Goal: Task Accomplishment & Management: Complete application form

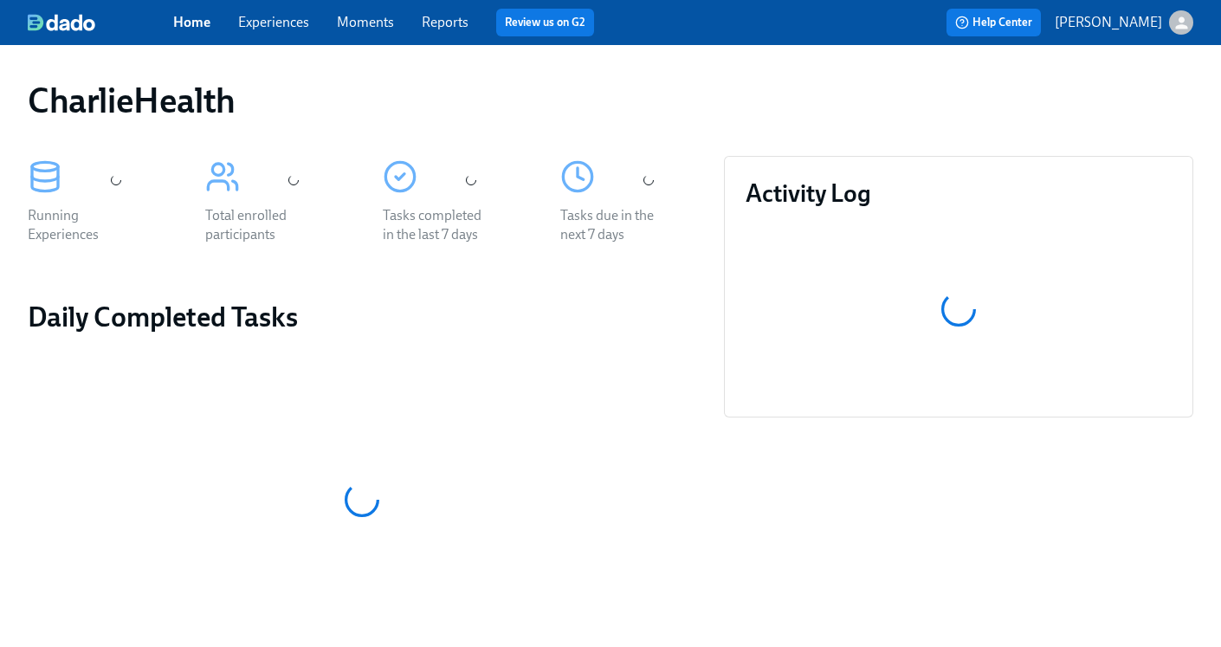
click at [274, 22] on link "Experiences" at bounding box center [273, 22] width 71 height 16
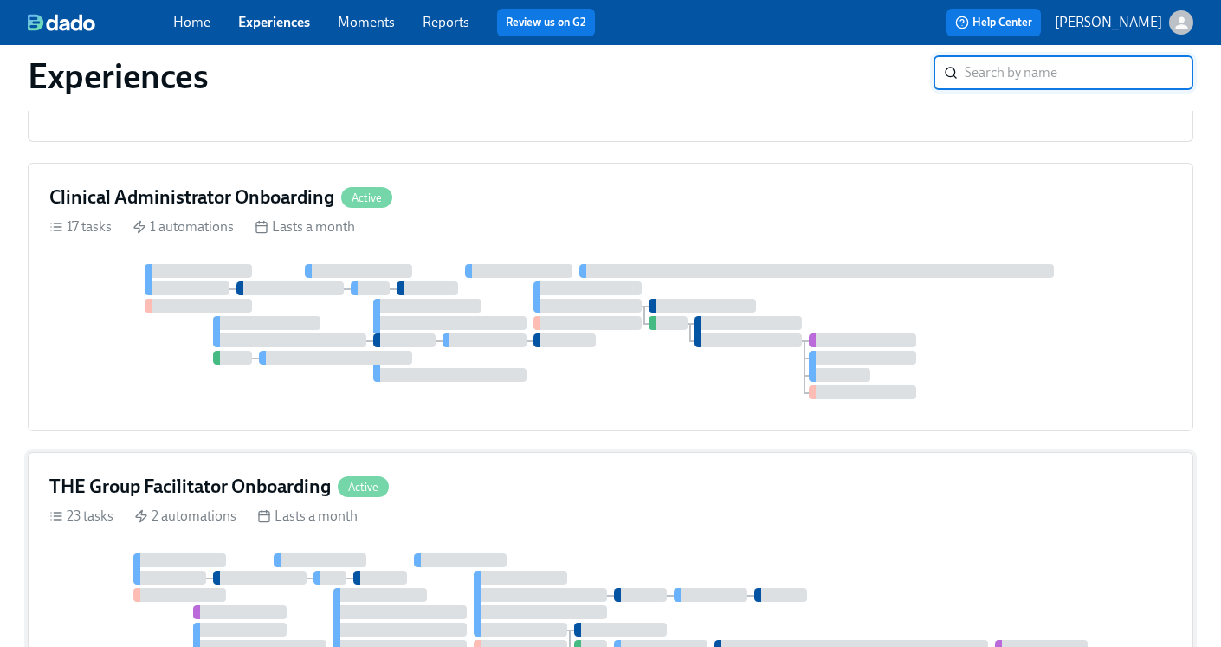
scroll to position [847, 0]
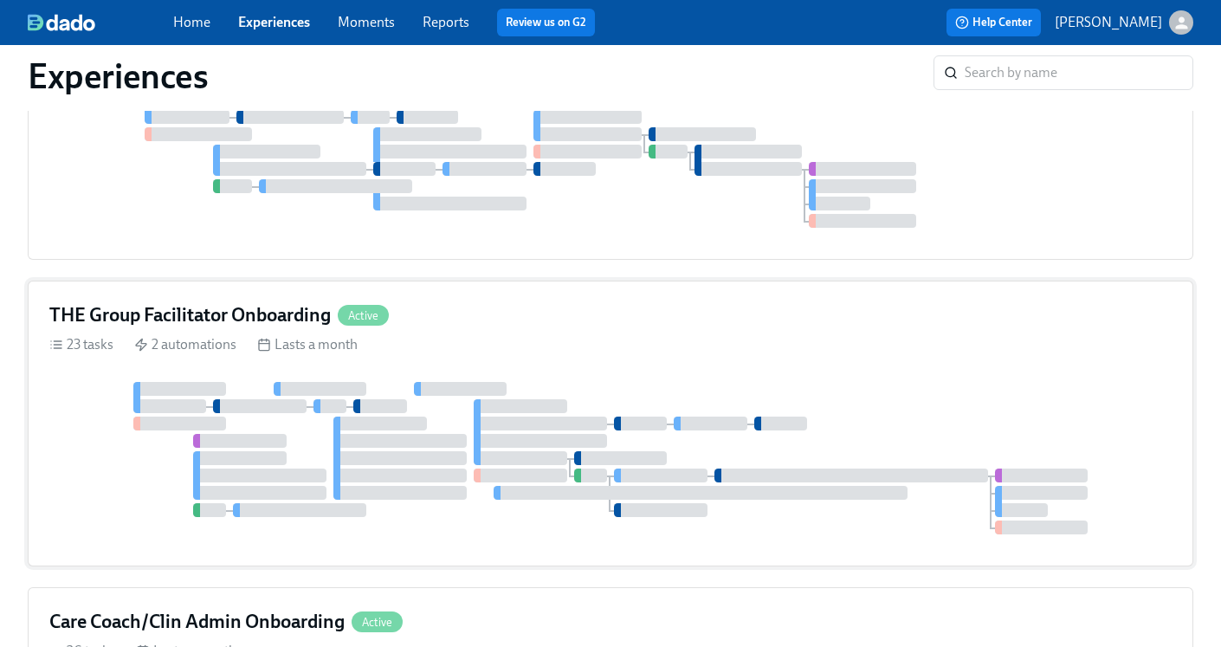
click at [177, 326] on h4 "THE Group Facilitator Onboarding" at bounding box center [189, 315] width 281 height 26
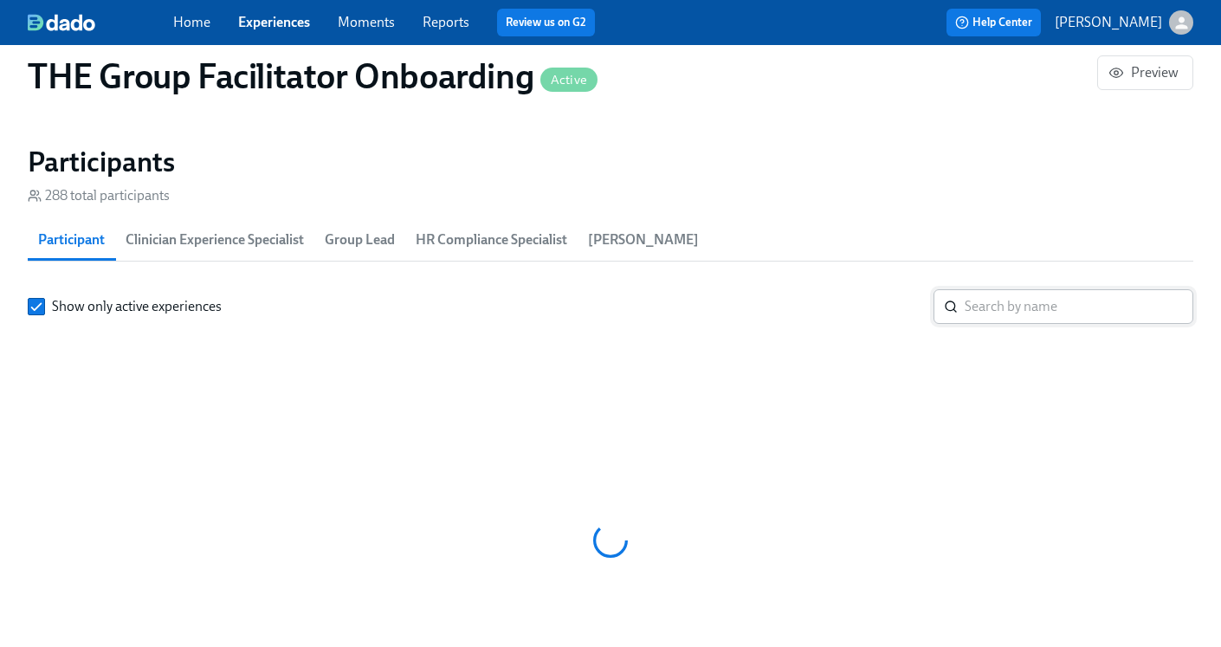
scroll to position [0, 27075]
click at [1009, 310] on input "search" at bounding box center [1078, 306] width 229 height 35
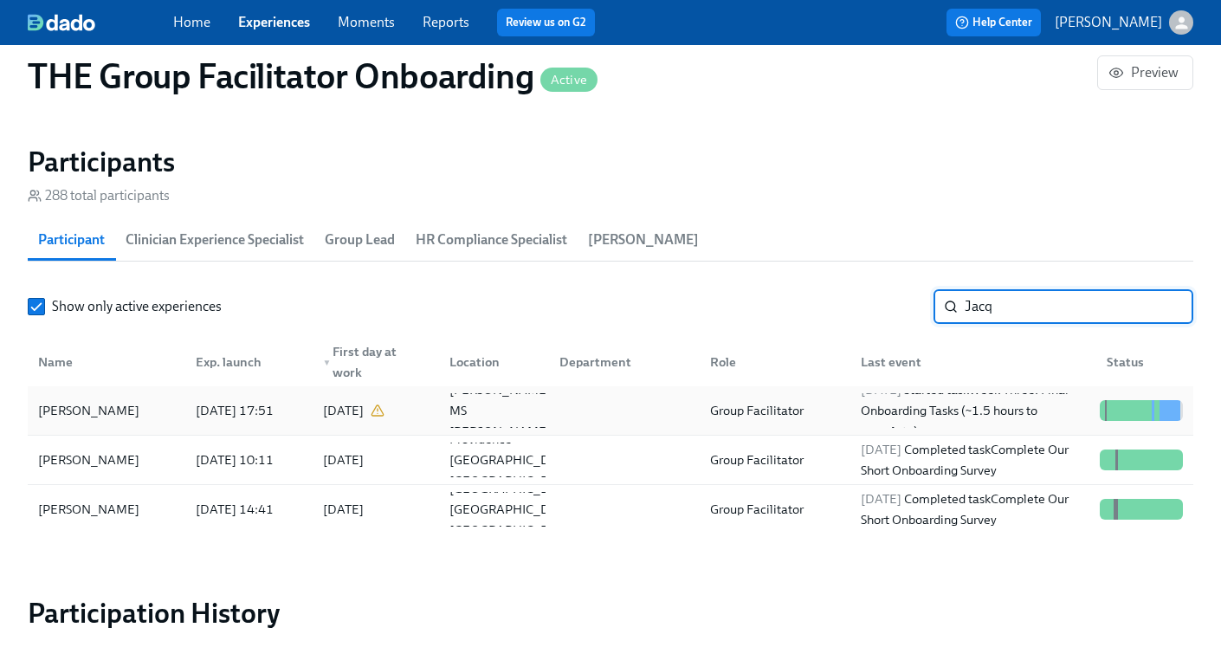
click at [836, 403] on div "Group Facilitator" at bounding box center [771, 410] width 151 height 35
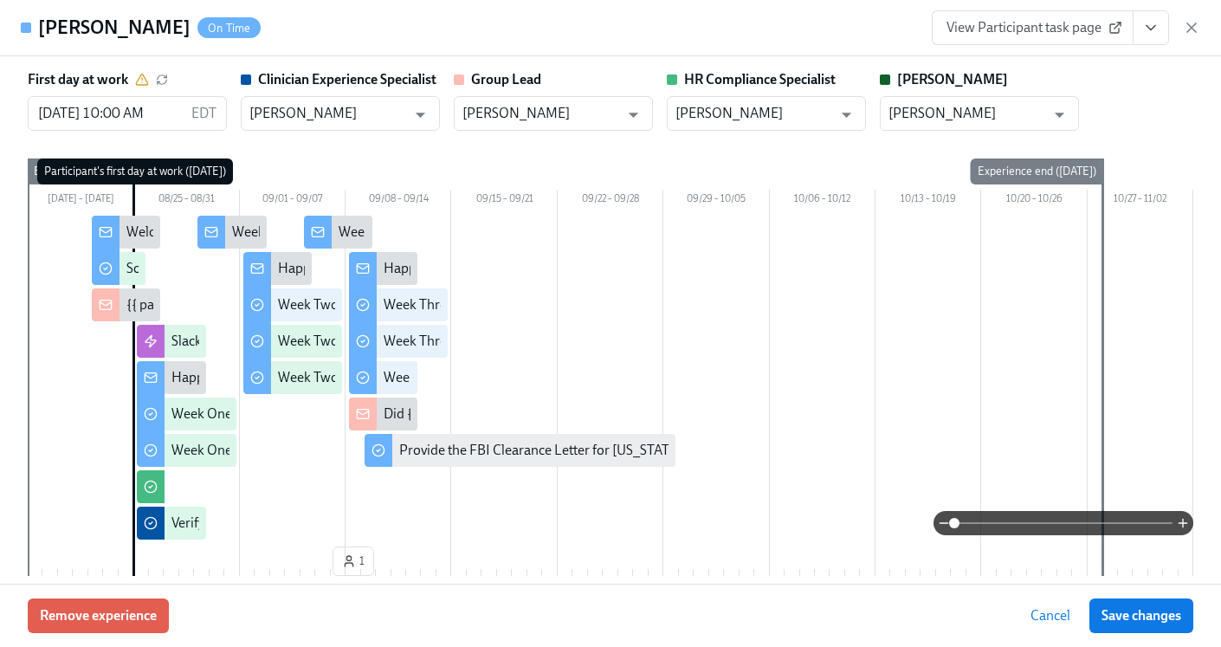
click at [1146, 27] on icon "View task page" at bounding box center [1150, 27] width 17 height 17
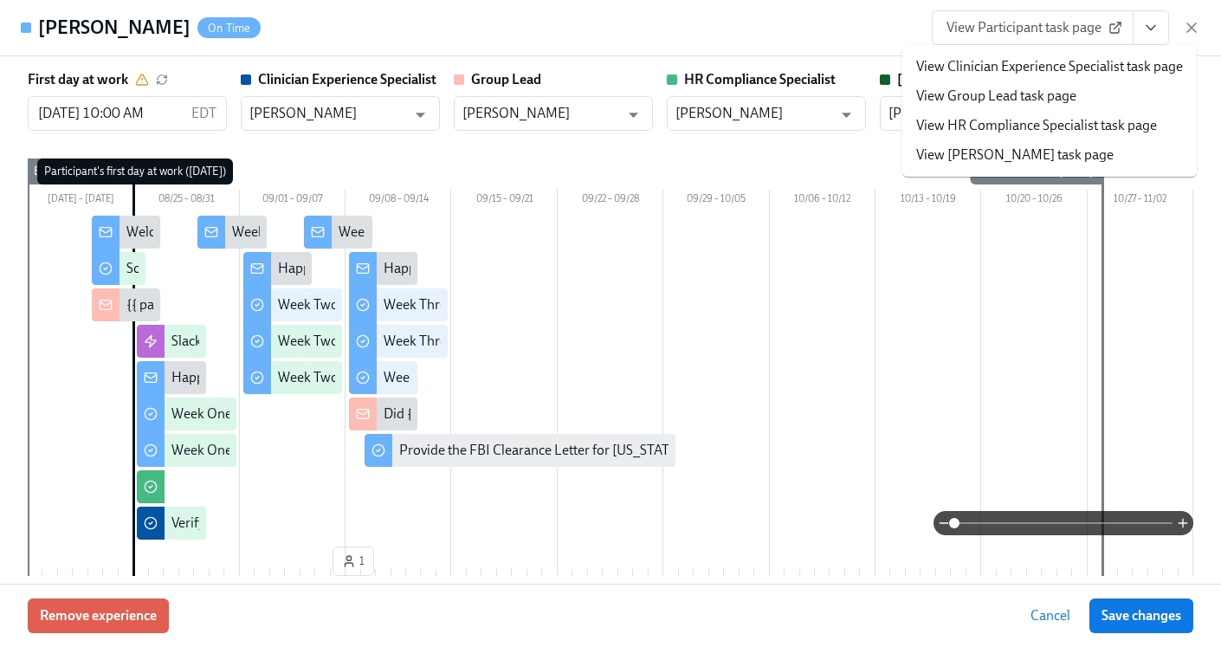
click at [1021, 120] on link "View HR Compliance Specialist task page" at bounding box center [1036, 125] width 241 height 19
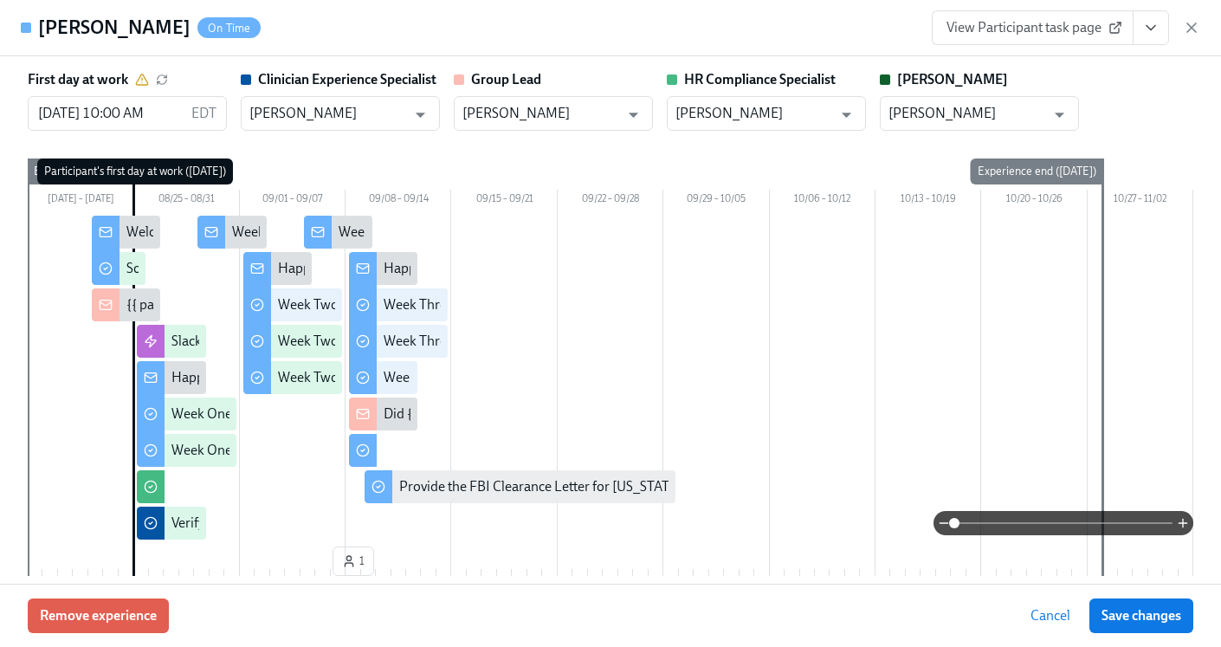
scroll to position [0, 28912]
click at [1196, 36] on div "View Participant task page" at bounding box center [1065, 27] width 268 height 35
click at [1192, 23] on icon "button" at bounding box center [1191, 27] width 17 height 17
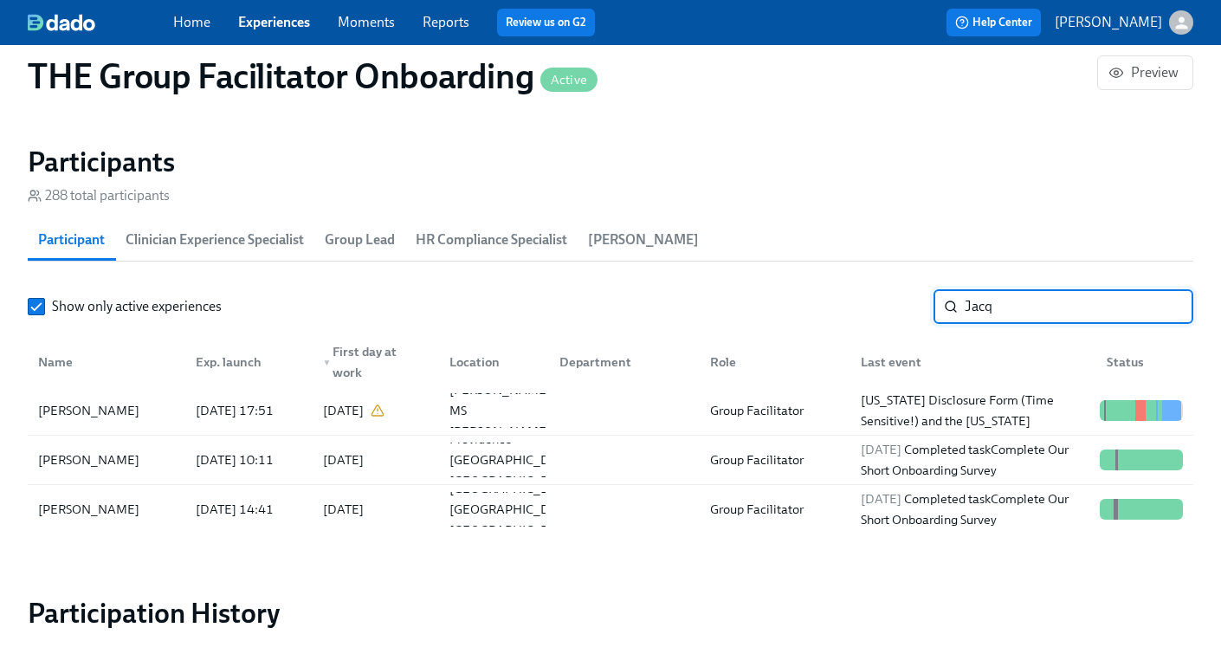
drag, startPoint x: 1082, startPoint y: 312, endPoint x: 886, endPoint y: 309, distance: 195.7
click at [886, 309] on div "Show only active experiences Jacq ​" at bounding box center [610, 306] width 1165 height 35
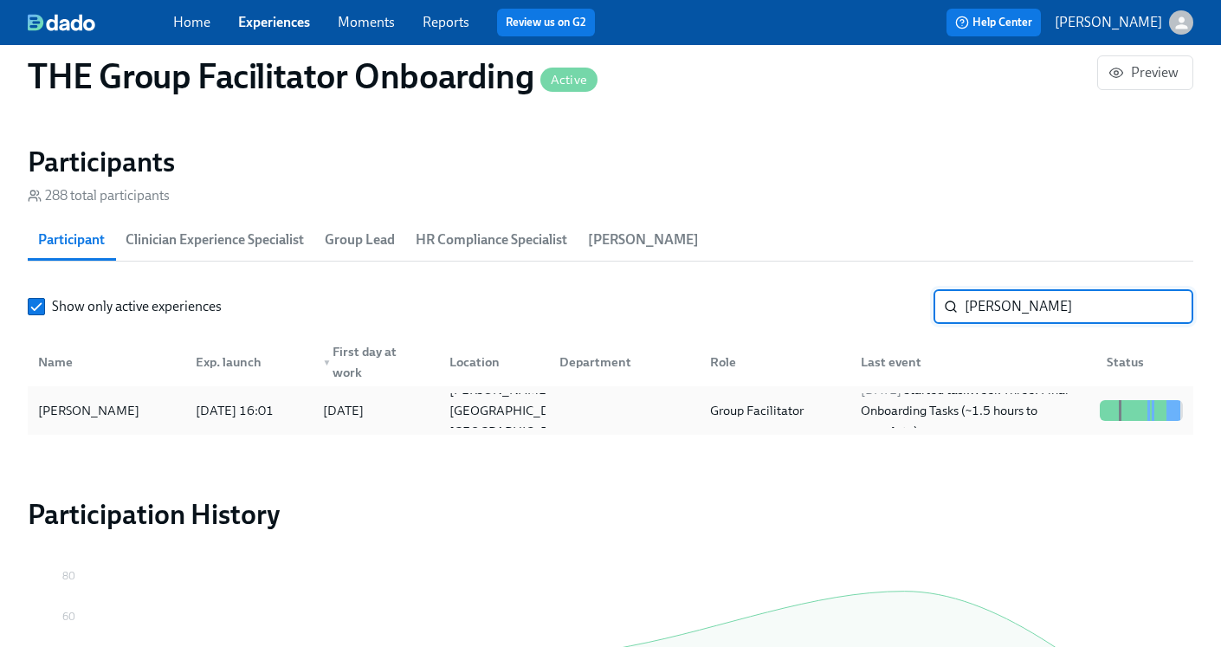
type input "[PERSON_NAME]"
click at [696, 403] on div "Group Facilitator" at bounding box center [771, 410] width 151 height 35
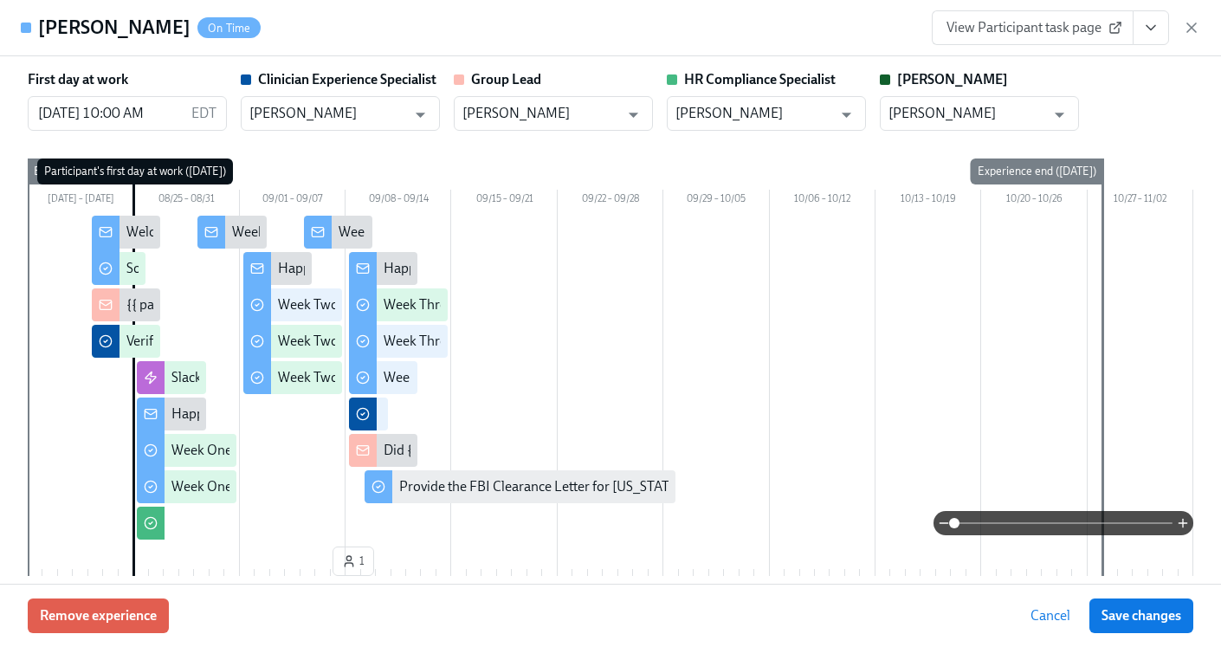
click at [1153, 27] on icon "View task page" at bounding box center [1150, 27] width 17 height 17
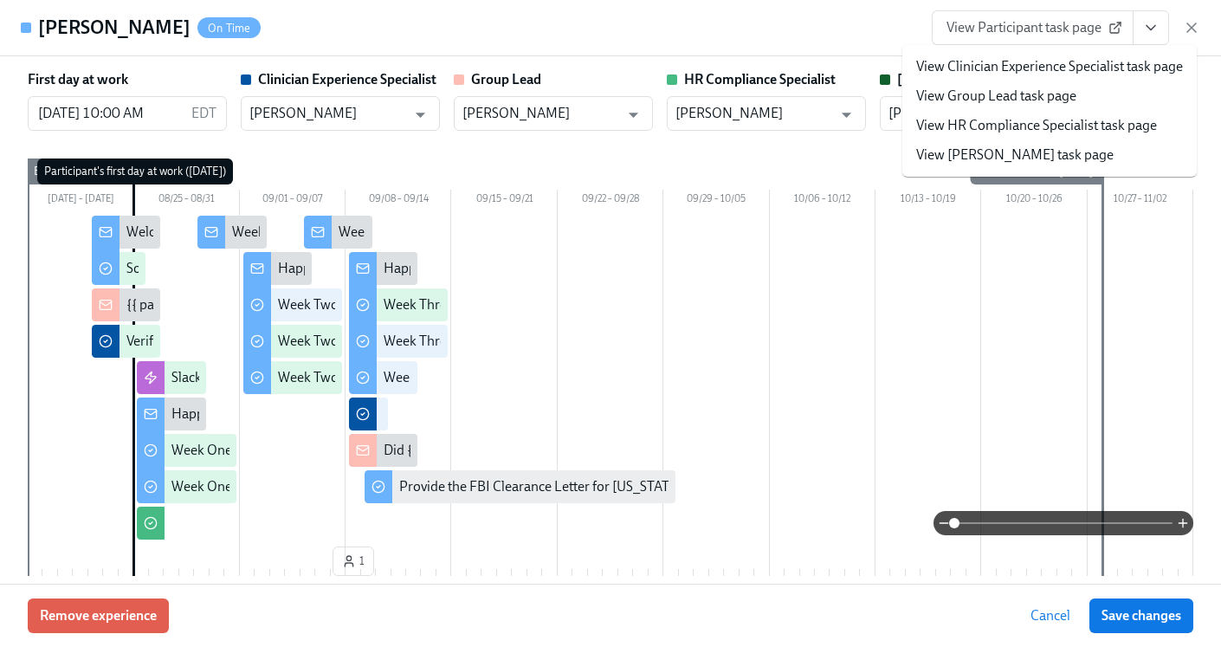
click at [1077, 132] on link "View HR Compliance Specialist task page" at bounding box center [1036, 125] width 241 height 19
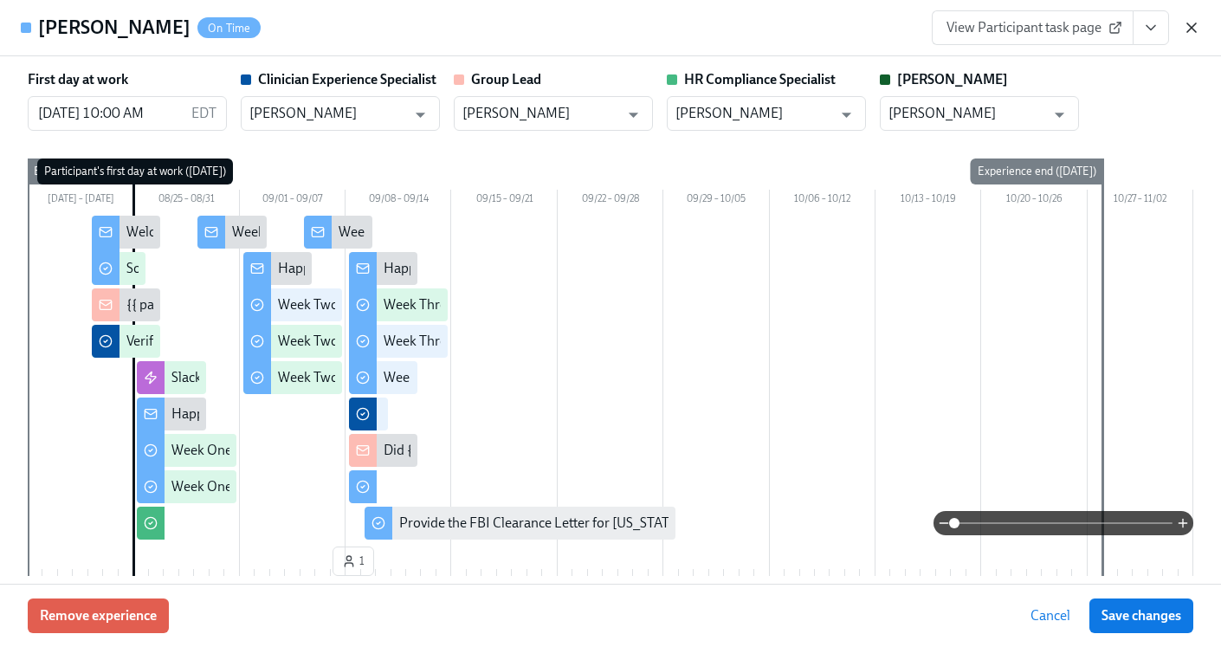
click at [1184, 31] on icon "button" at bounding box center [1191, 27] width 17 height 17
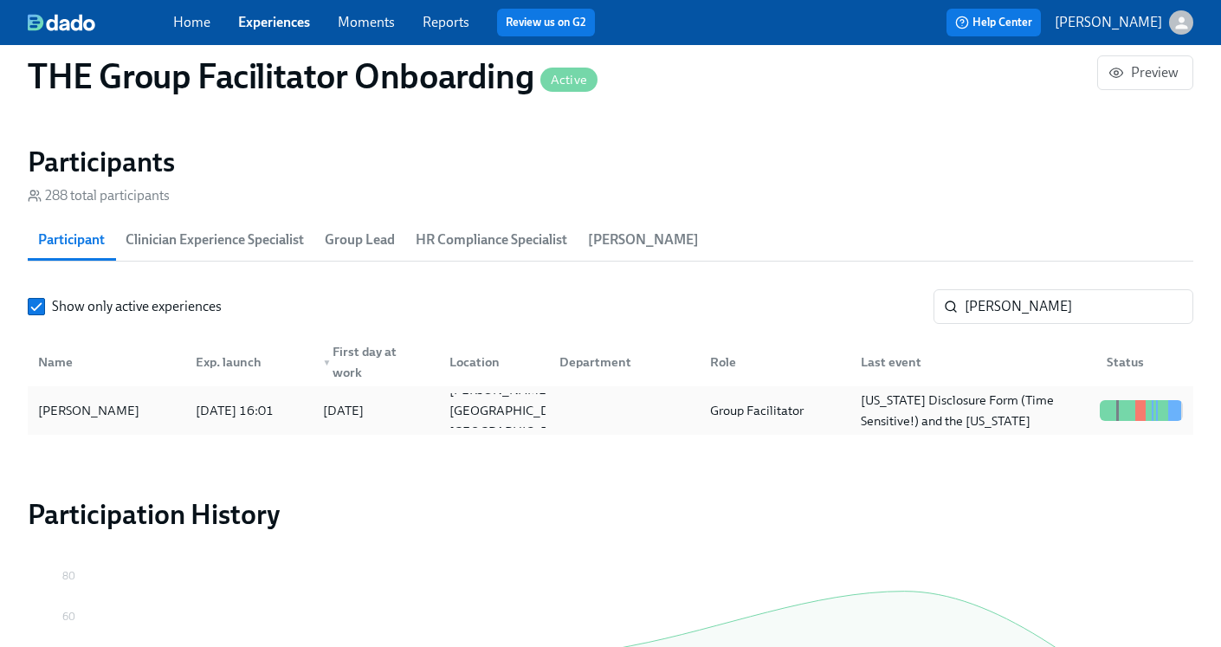
click at [734, 404] on div "Group Facilitator" at bounding box center [756, 410] width 107 height 21
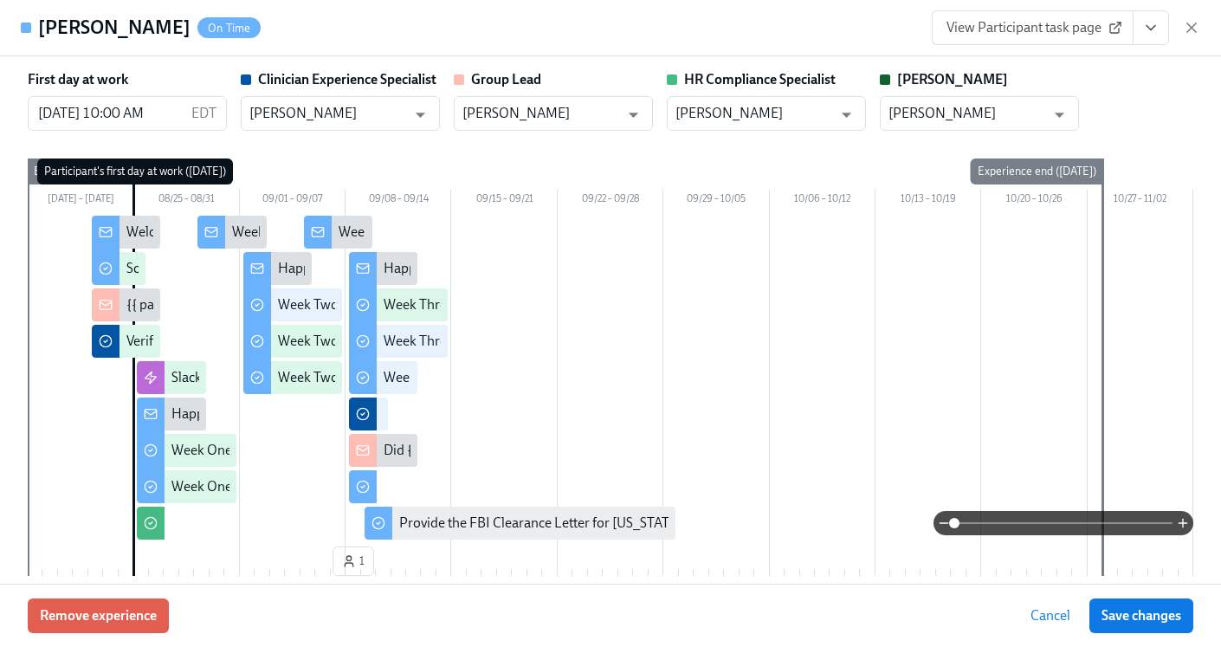
click at [1168, 17] on button "View task page" at bounding box center [1150, 27] width 36 height 35
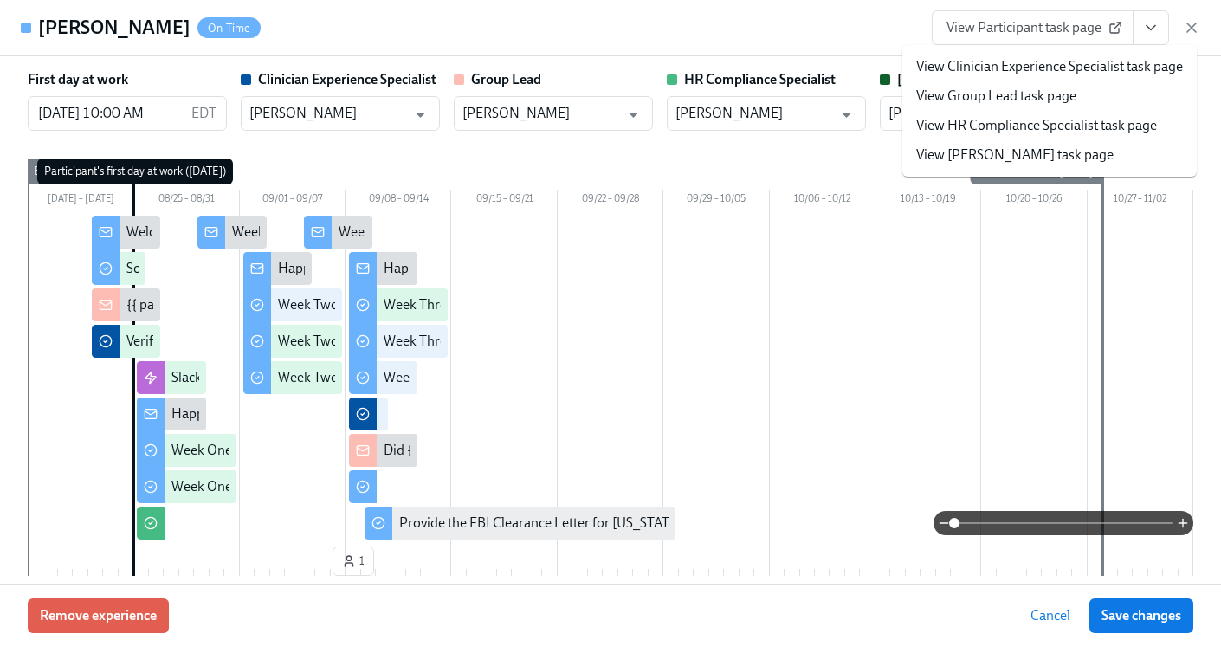
click at [1060, 120] on link "View HR Compliance Specialist task page" at bounding box center [1036, 125] width 241 height 19
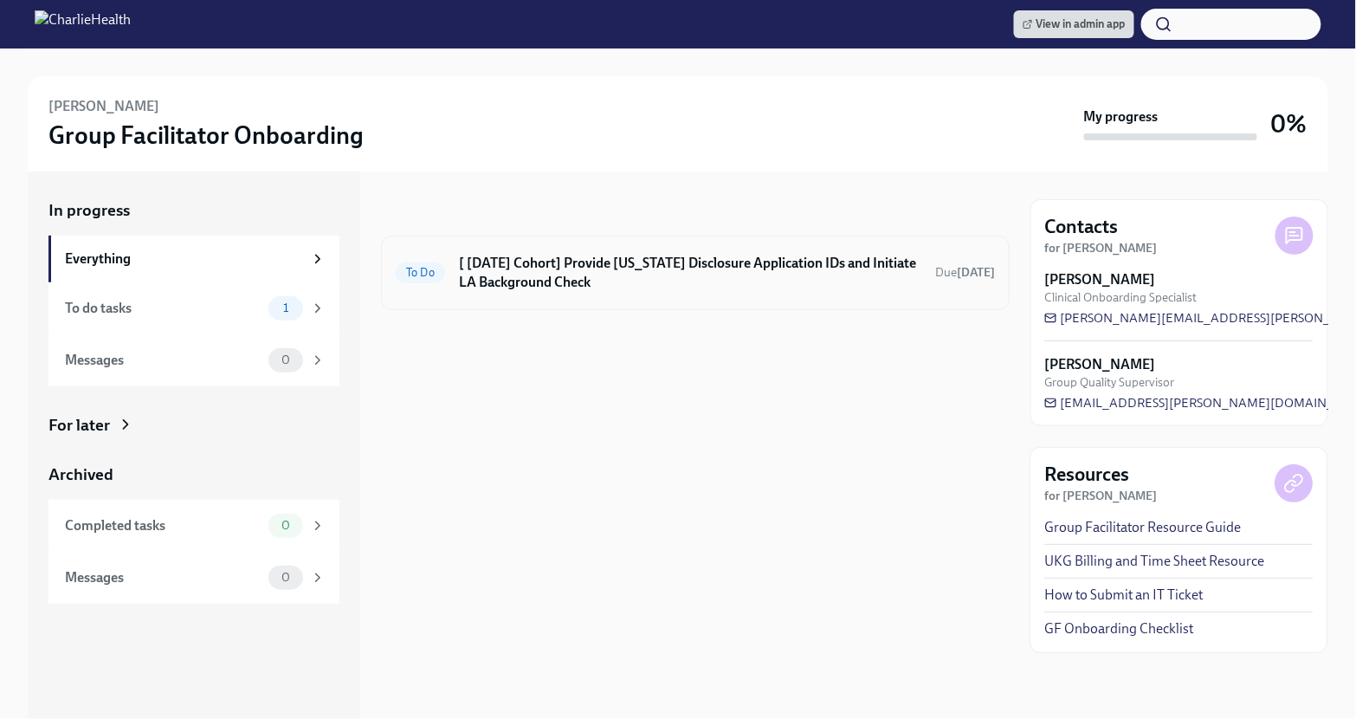
click at [709, 279] on h6 "[ Aug 25th Cohort] Provide Utah Disclosure Application IDs and Initiate LA Back…" at bounding box center [690, 273] width 462 height 38
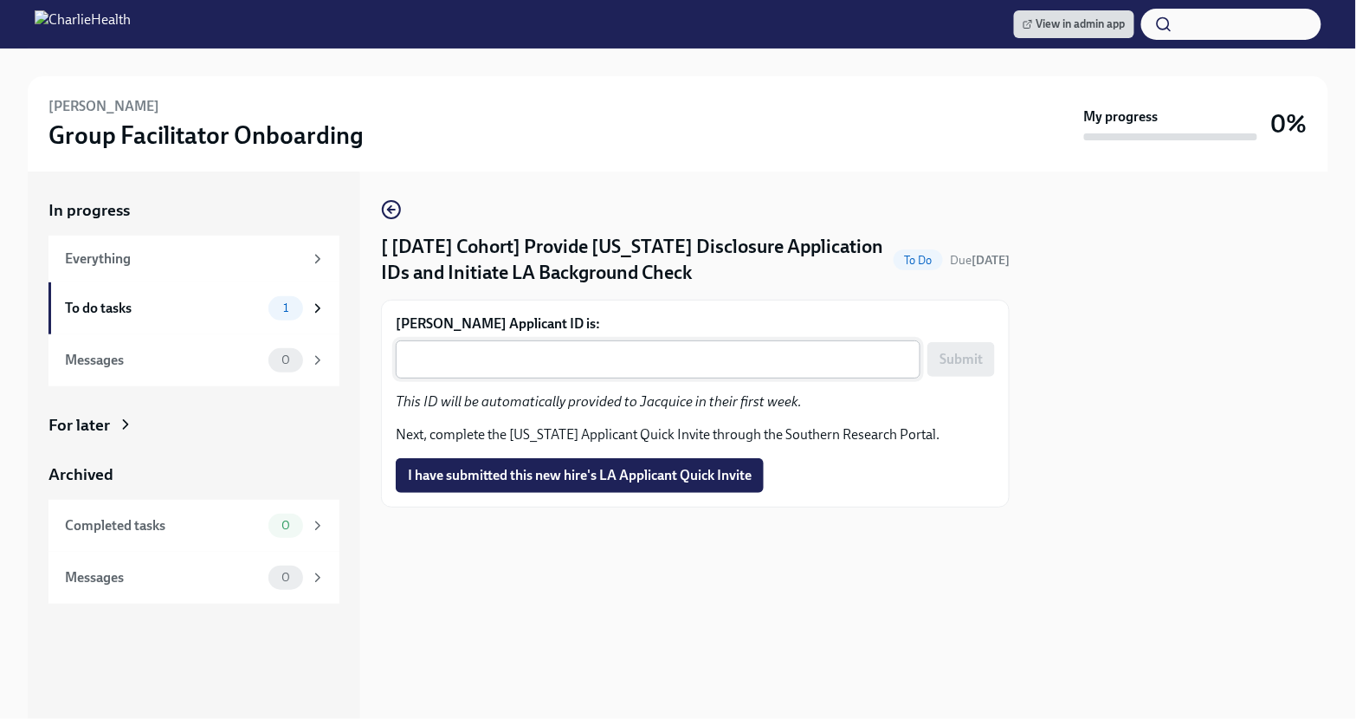
click at [641, 346] on div "x ​" at bounding box center [658, 359] width 525 height 38
click at [542, 358] on textarea "Jacquice Gillum's Applicant ID is:" at bounding box center [658, 359] width 504 height 21
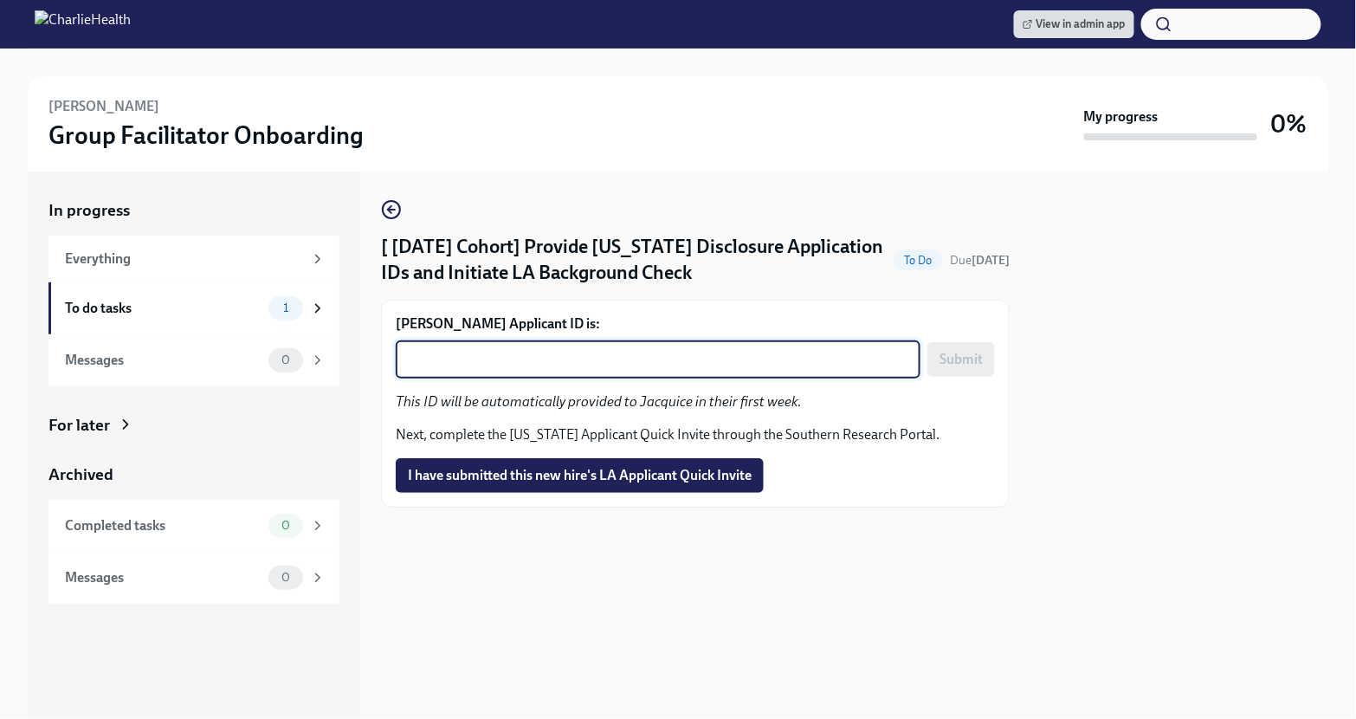
paste textarea "1247983"
type textarea "1247983"
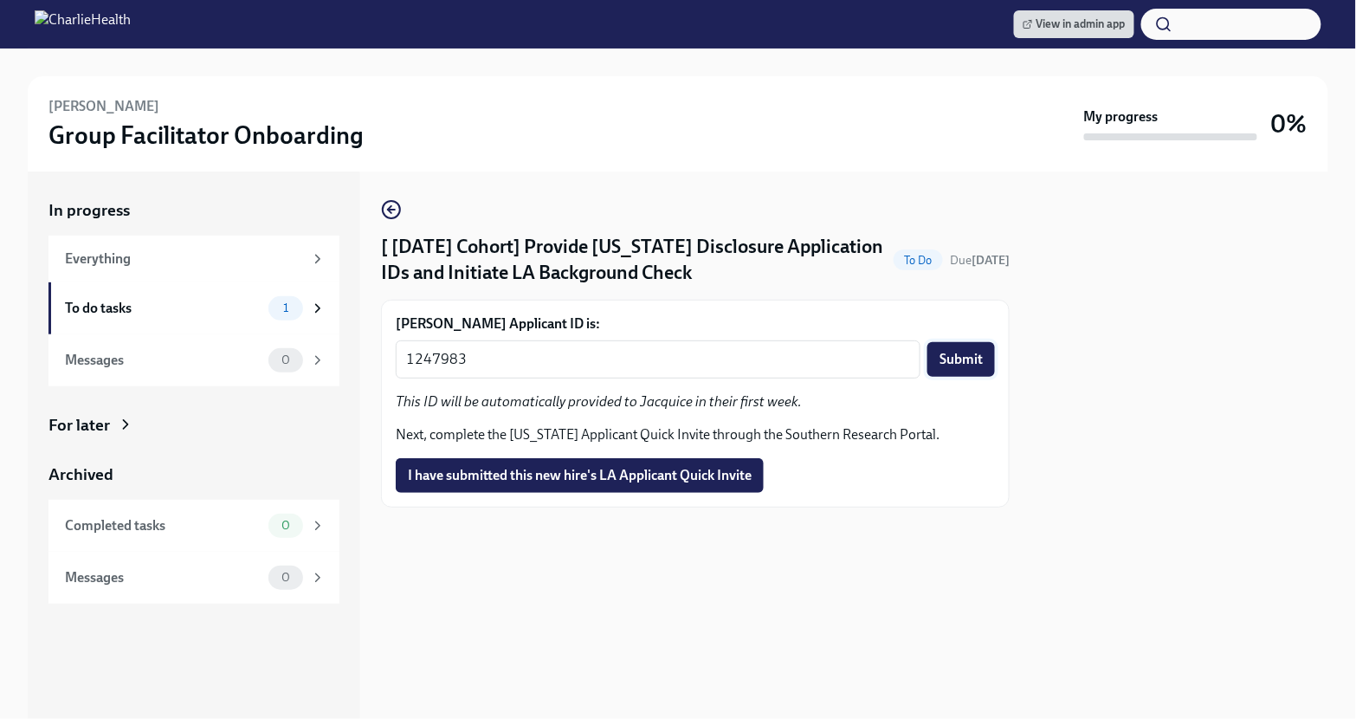
click at [973, 359] on span "Submit" at bounding box center [960, 359] width 43 height 17
click at [654, 469] on span "I have submitted this new hire's LA Applicant Quick Invite" at bounding box center [580, 475] width 344 height 17
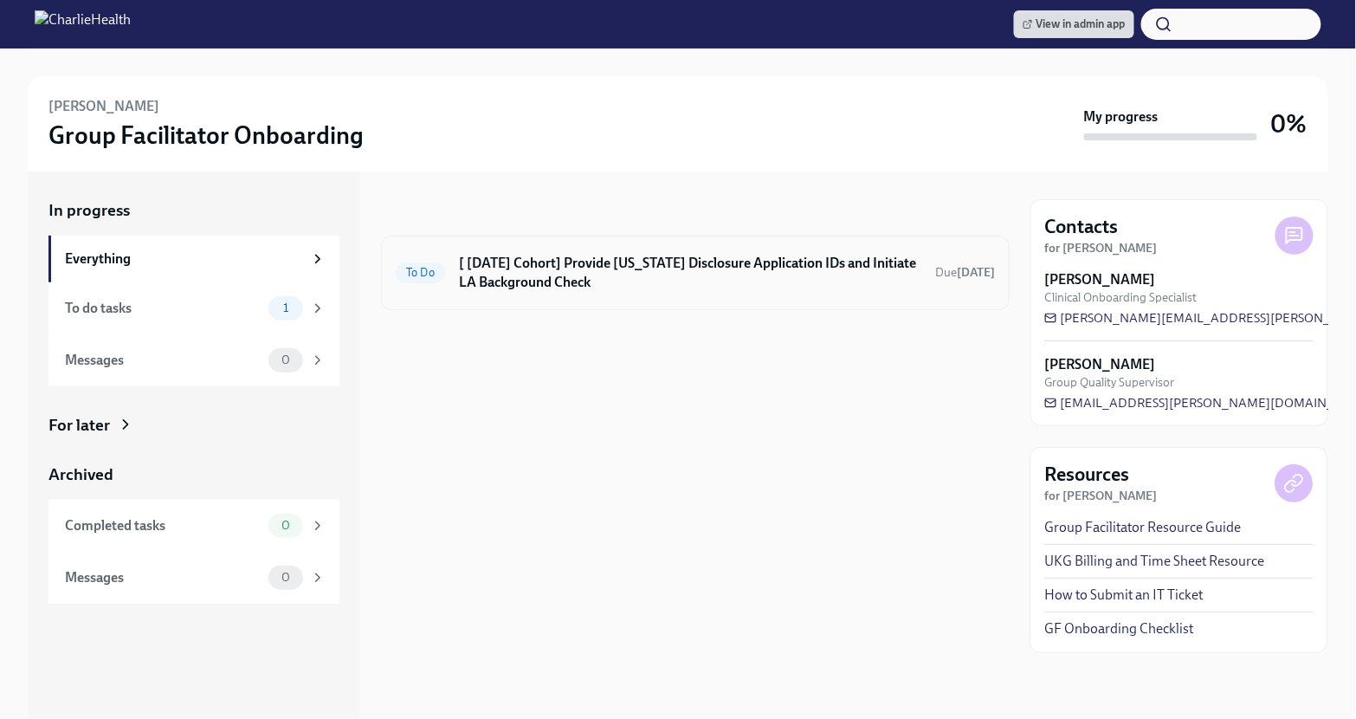
click at [722, 283] on h6 "[ Aug 25th Cohort] Provide Utah Disclosure Application IDs and Initiate LA Back…" at bounding box center [690, 273] width 462 height 38
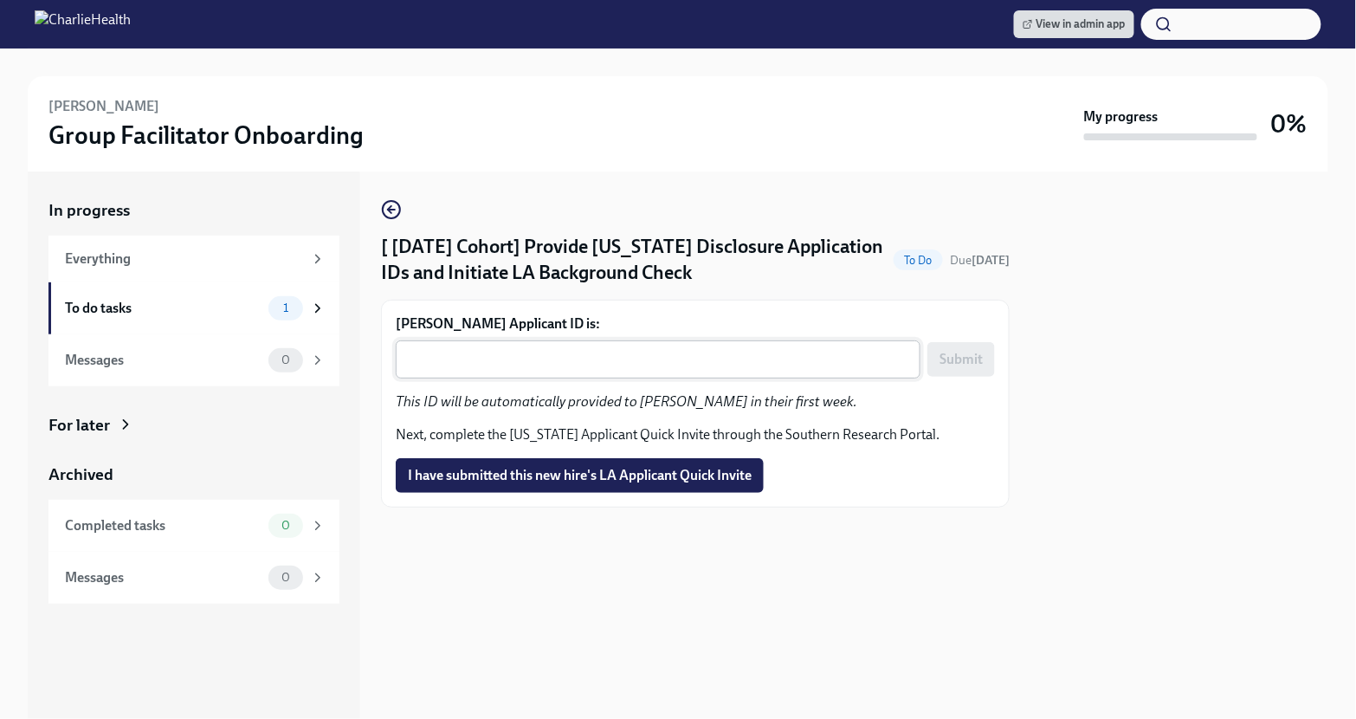
click at [705, 344] on div "x ​" at bounding box center [658, 359] width 525 height 38
click at [570, 361] on textarea "Ranny Mattila's Applicant ID is:" at bounding box center [658, 359] width 504 height 21
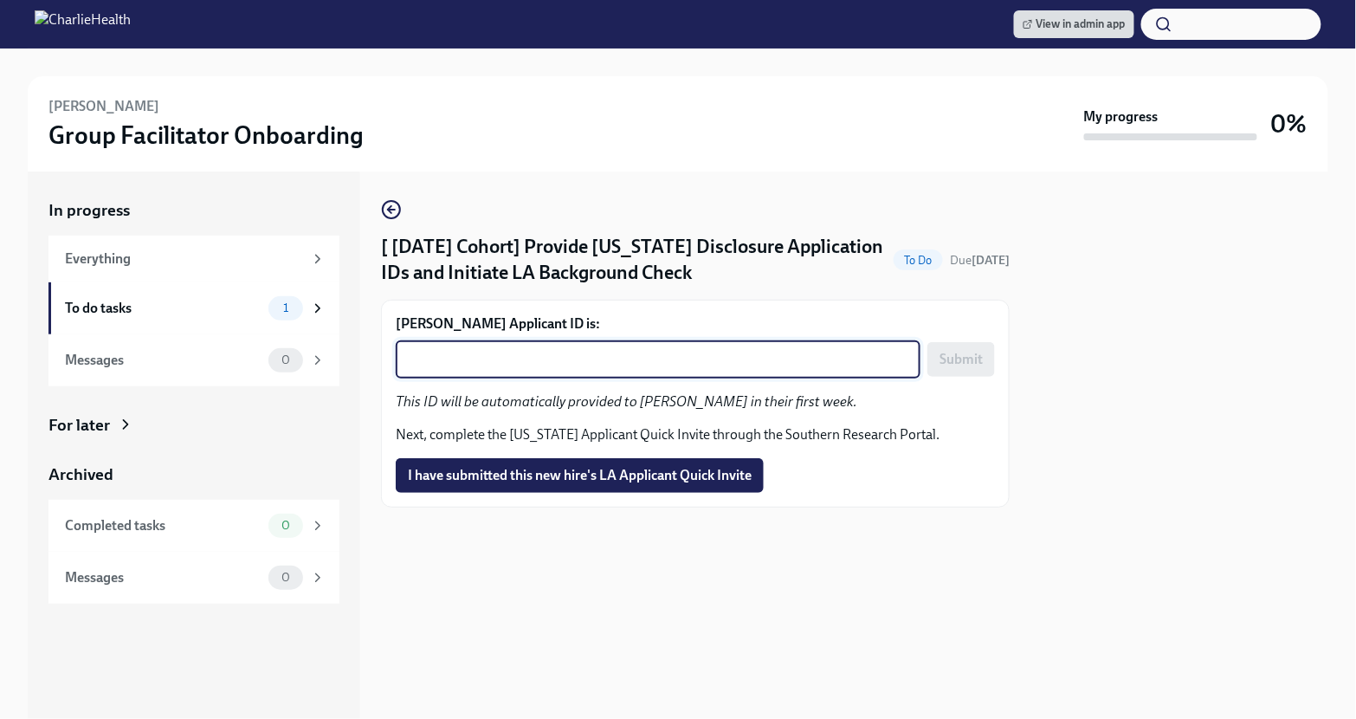
paste textarea "1248002"
type textarea "1248002"
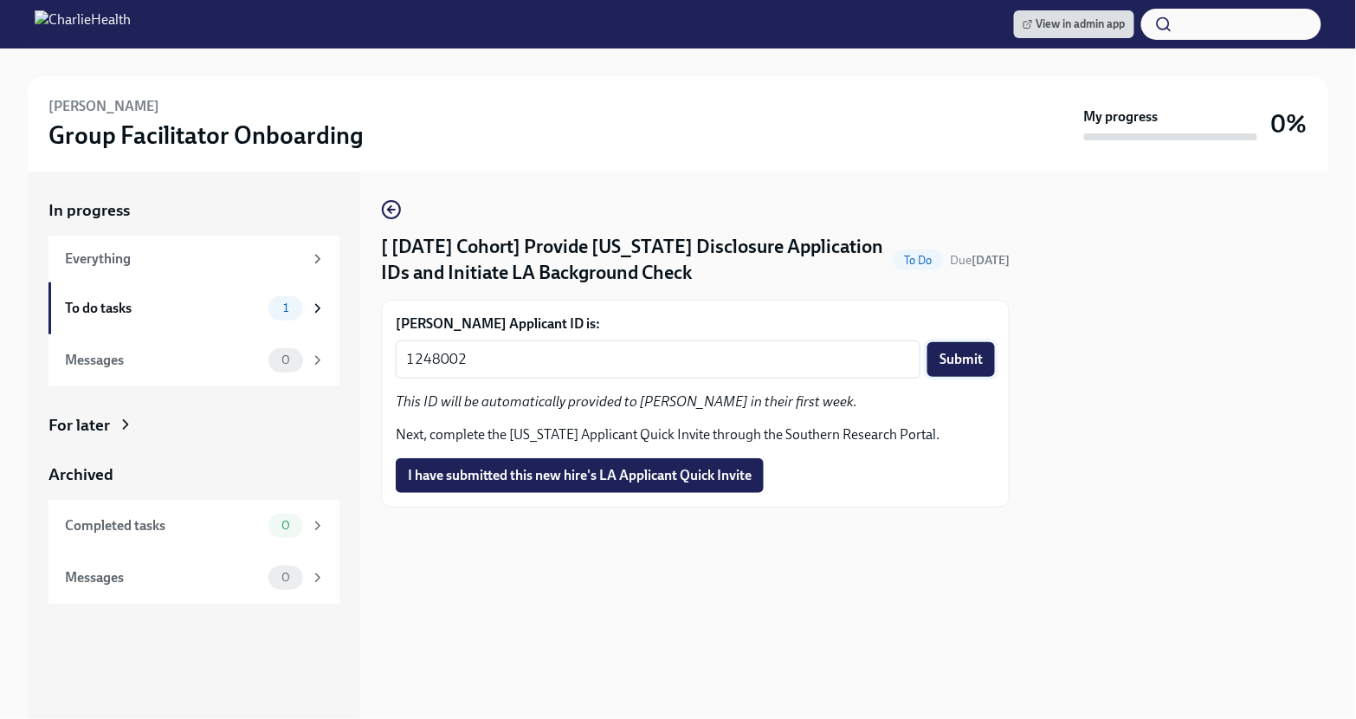
click at [949, 366] on span "Submit" at bounding box center [960, 359] width 43 height 17
click at [718, 474] on span "I have submitted this new hire's LA Applicant Quick Invite" at bounding box center [580, 475] width 344 height 17
